Goal: Information Seeking & Learning: Check status

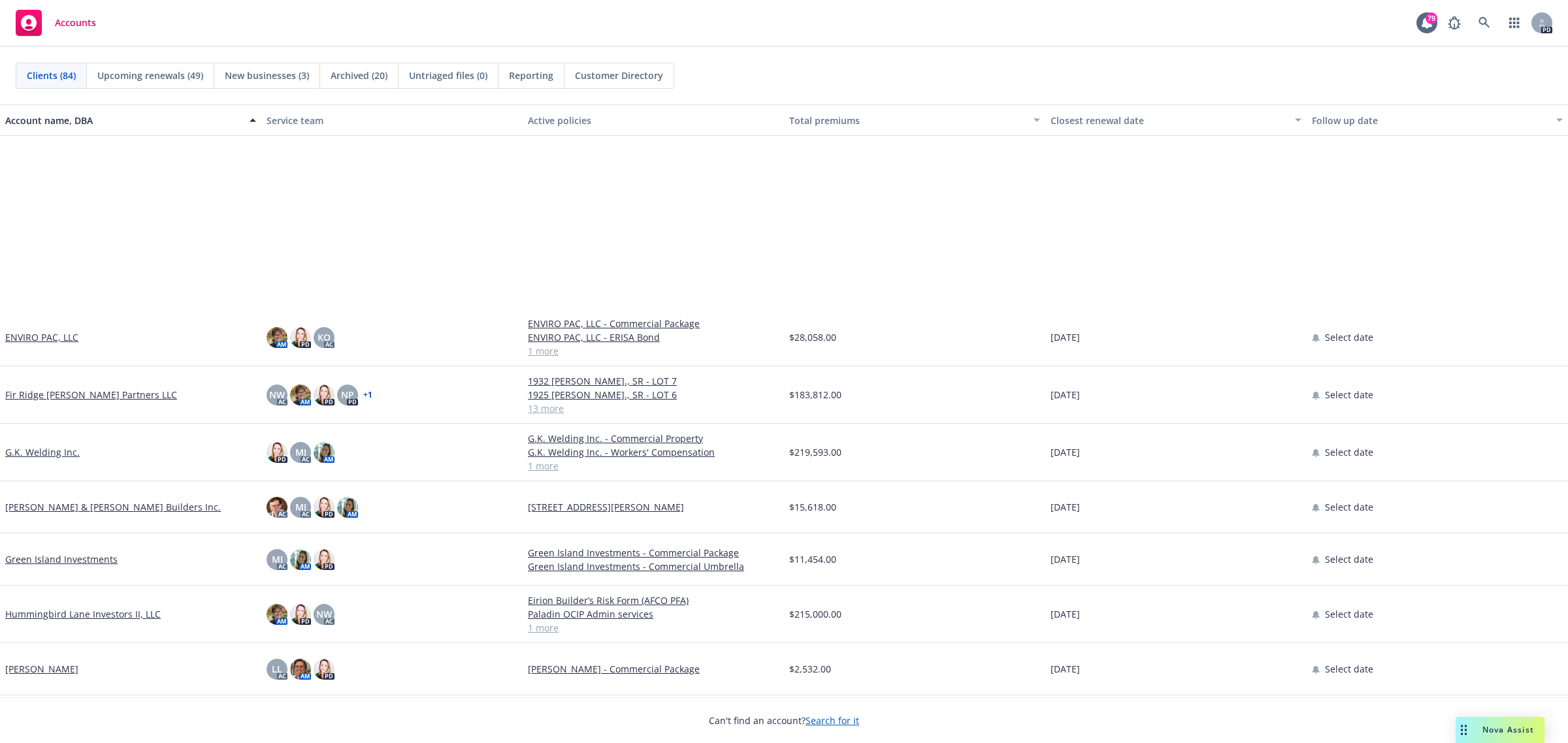
scroll to position [2041, 0]
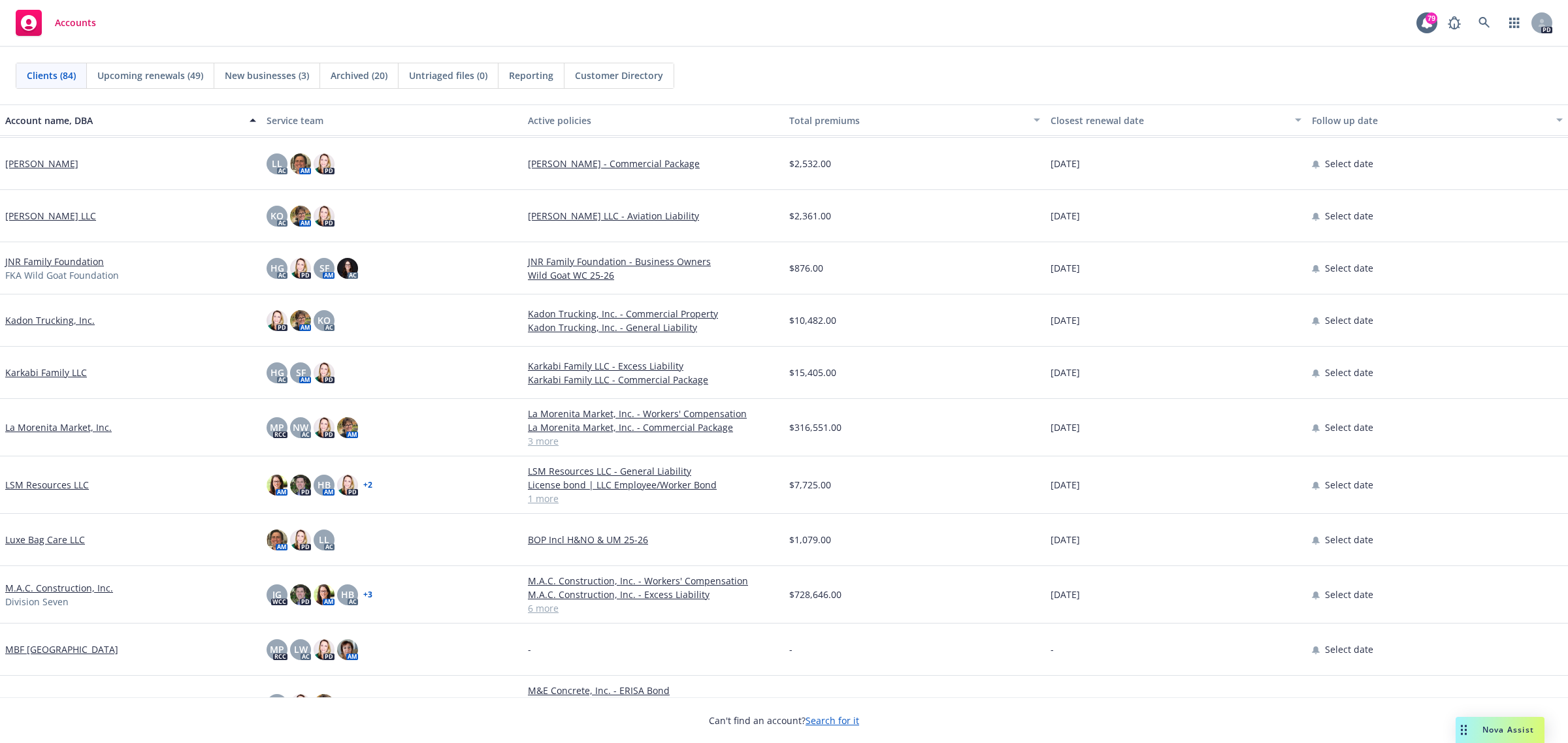
click at [56, 429] on link "La Morenita Market, Inc." at bounding box center [58, 427] width 106 height 14
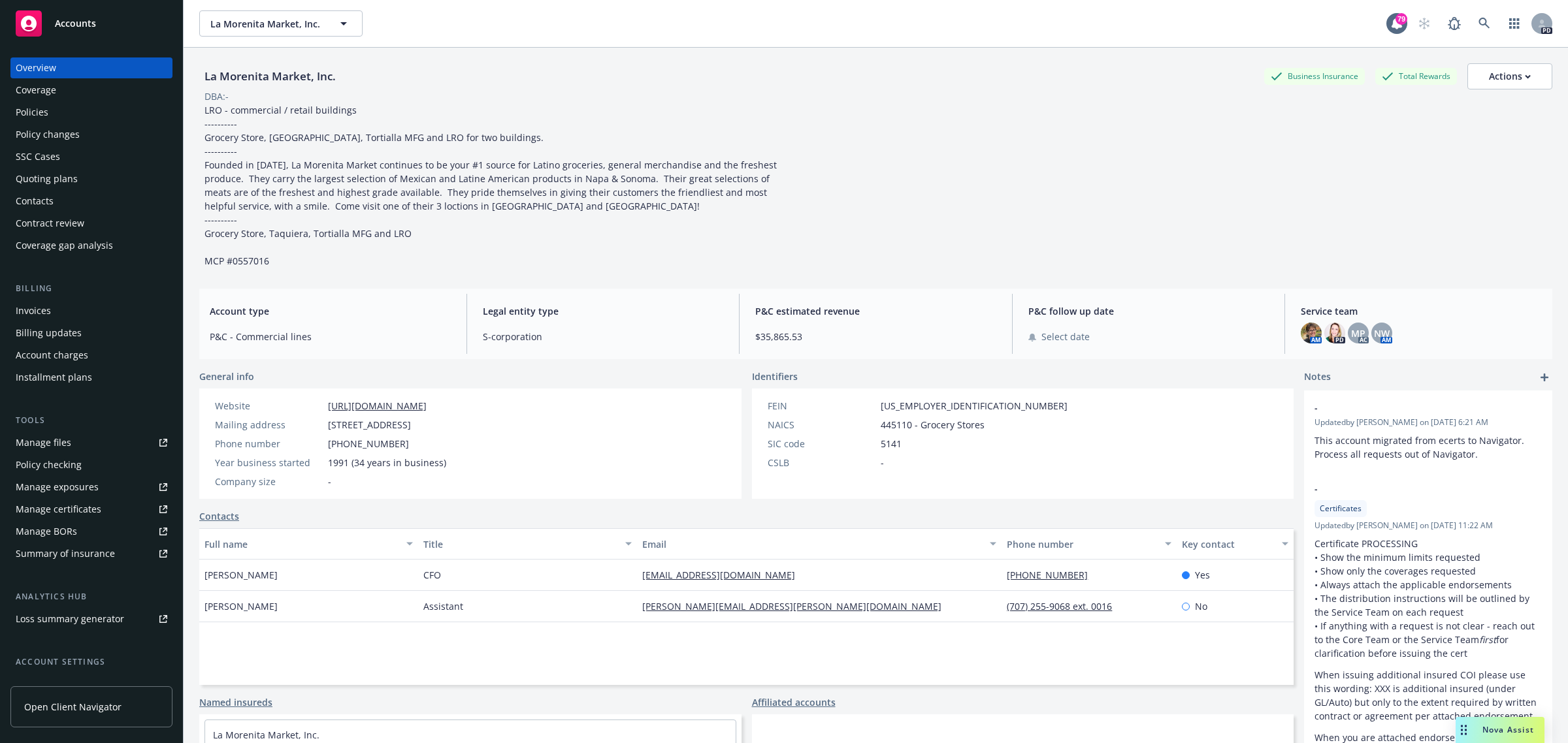
click at [30, 109] on div "Policies" at bounding box center [32, 112] width 32 height 21
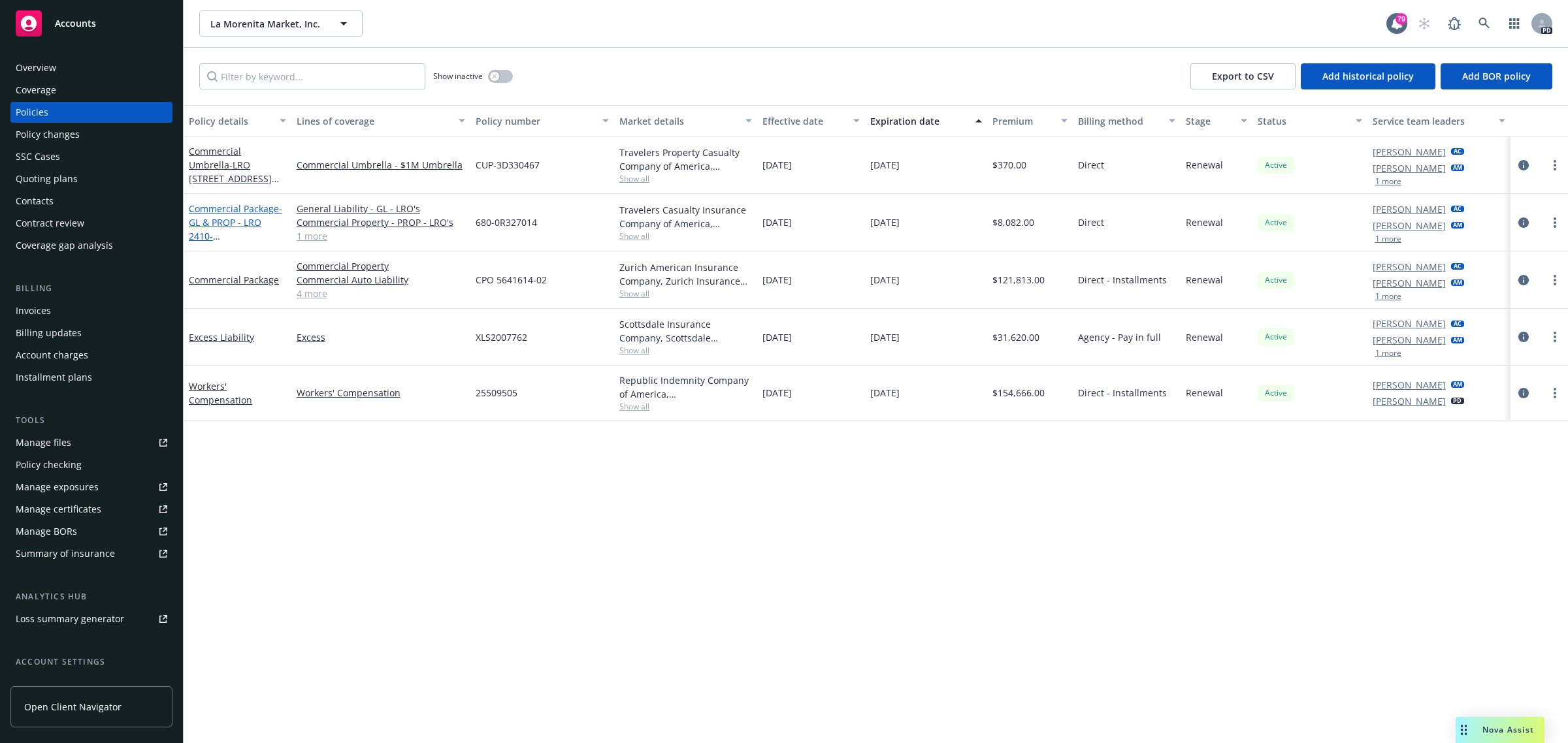
click at [213, 210] on link "Commercial Package - GL & PROP - LRO [STREET_ADDRESS]" at bounding box center [236, 229] width 93 height 54
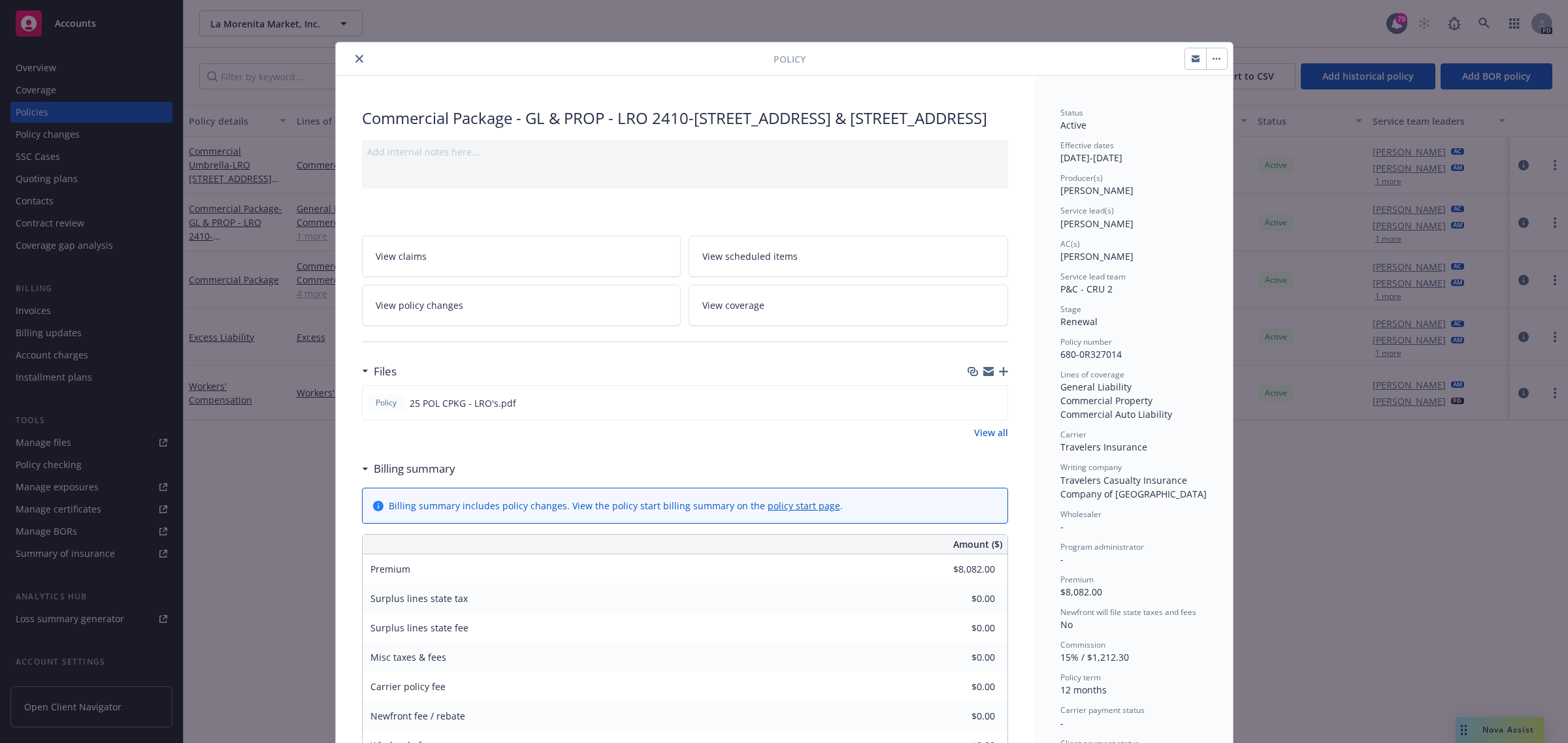
click at [787, 263] on span "View scheduled items" at bounding box center [750, 256] width 96 height 14
click at [356, 60] on icon "close" at bounding box center [359, 58] width 8 height 8
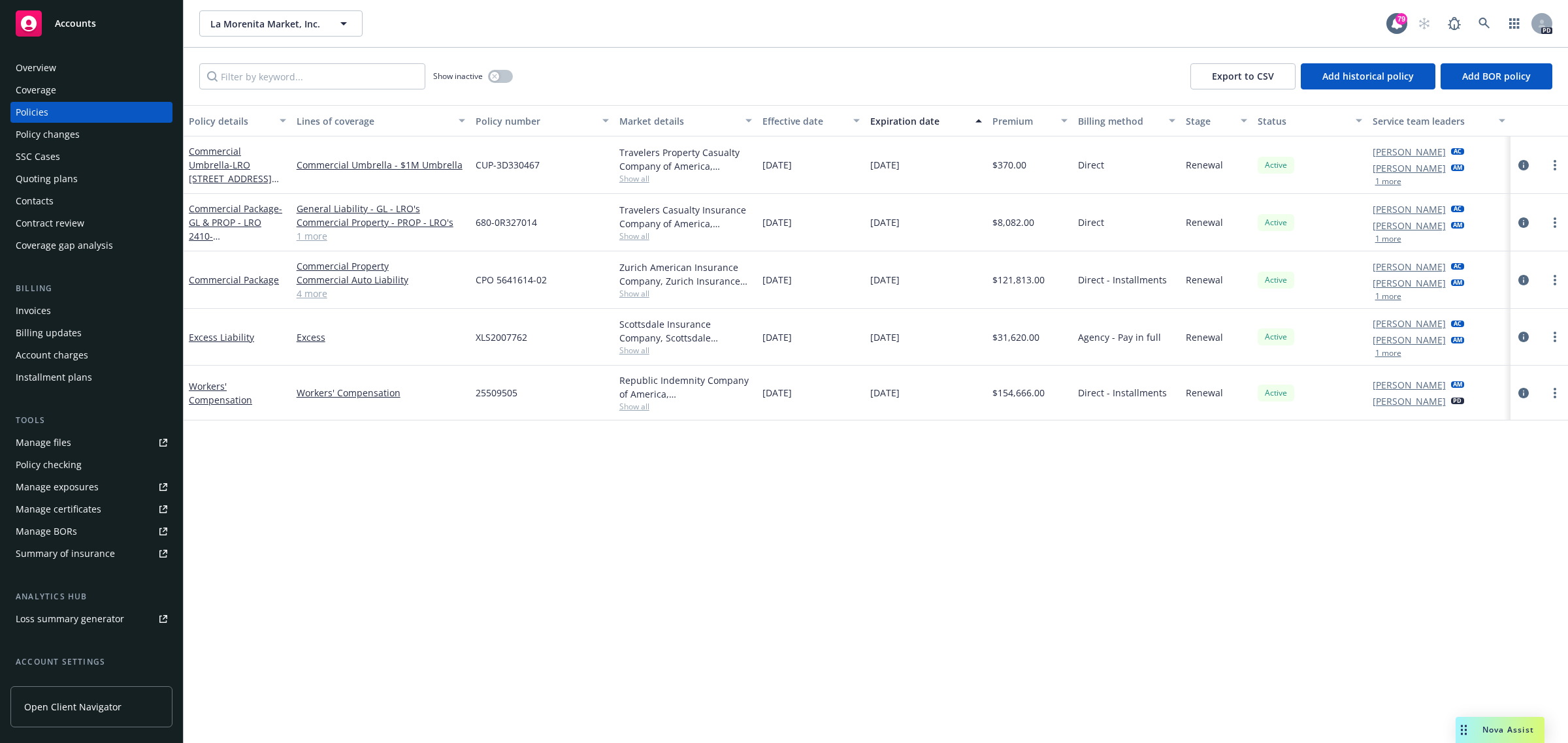
click at [477, 651] on div "Policy details Lines of coverage Policy number Market details Effective date Ex…" at bounding box center [876, 424] width 1384 height 639
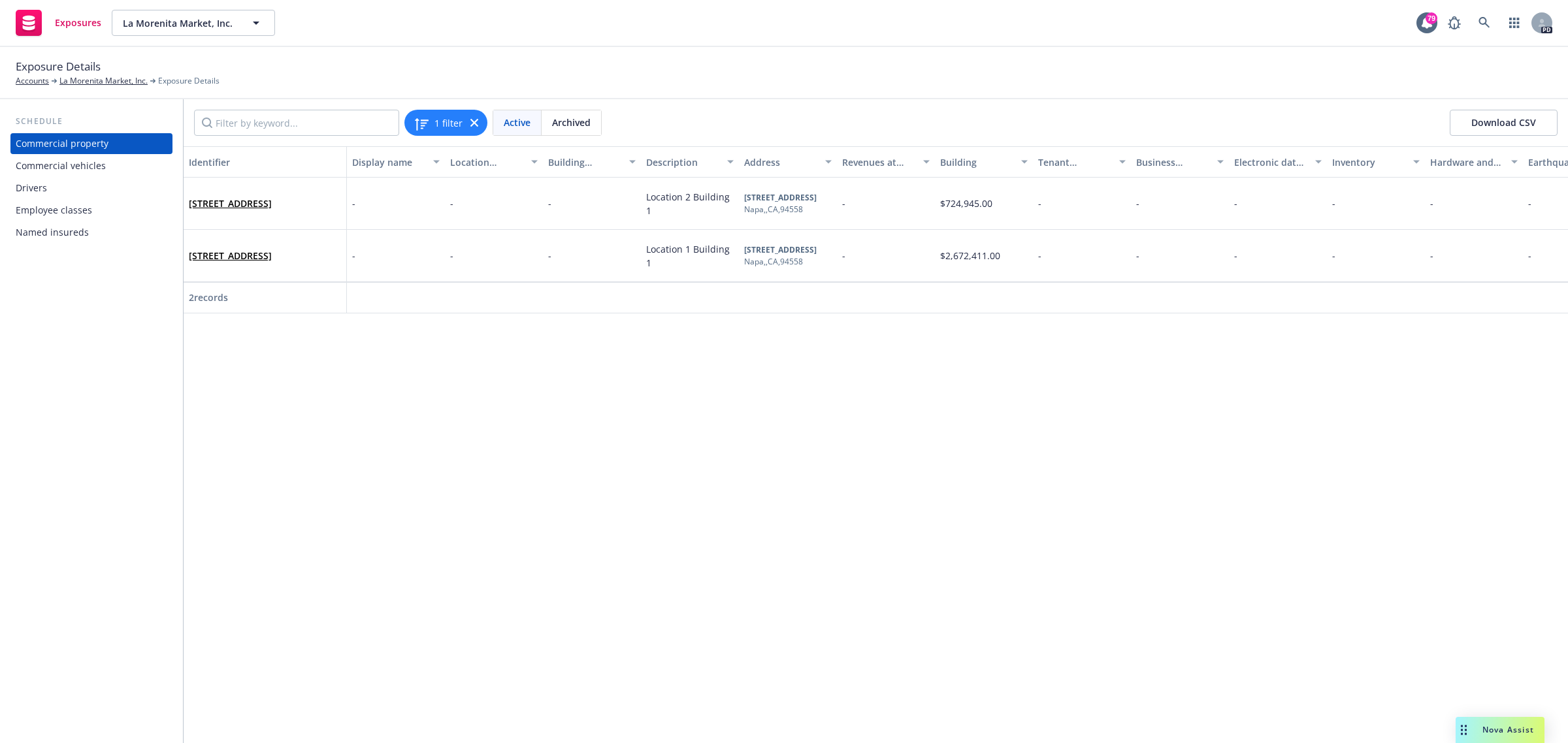
click at [341, 511] on div "Identifier Display name Location number Building number Description Address Rev…" at bounding box center [876, 444] width 1384 height 597
